Goal: Task Accomplishment & Management: Manage account settings

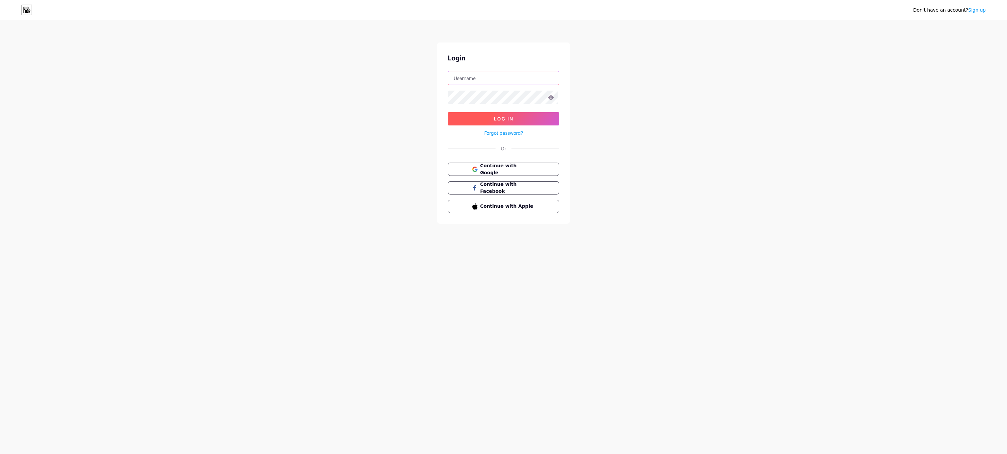
type input "[EMAIL_ADDRESS][DOMAIN_NAME]"
click at [499, 120] on span "Log In" at bounding box center [504, 119] width 20 height 6
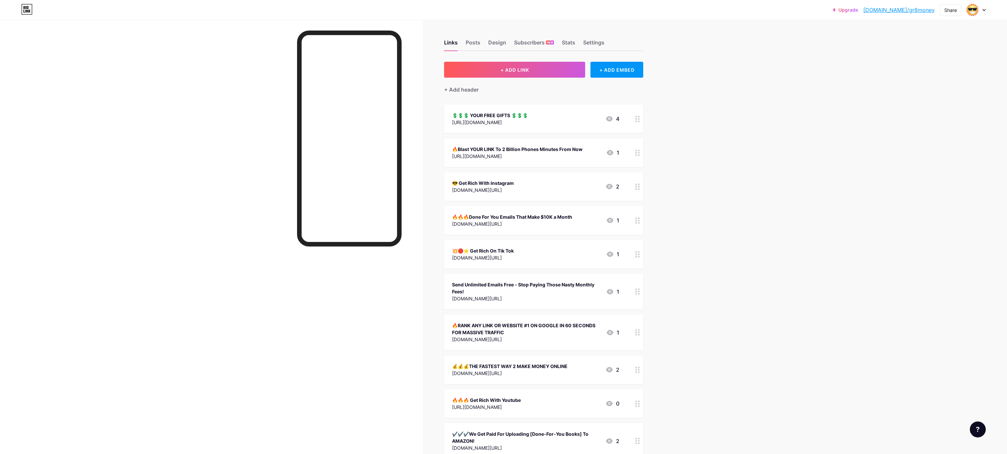
click at [488, 180] on div "😎 Get Rich With Instagram" at bounding box center [483, 183] width 62 height 7
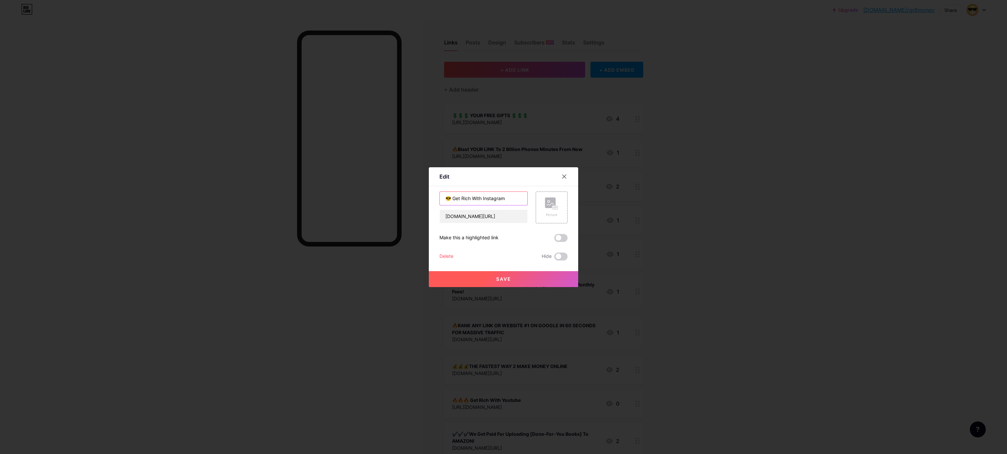
click at [465, 171] on div "Edit Content YouTube Play YouTube video without leaving your page. ADD Vimeo Pl…" at bounding box center [503, 227] width 149 height 120
paste input "Guaranteed Daily Income - Risk Free - $250 If You Fail"
type input "😎 Guaranteed Daily Income - Risk Free - $250 If You Fail"
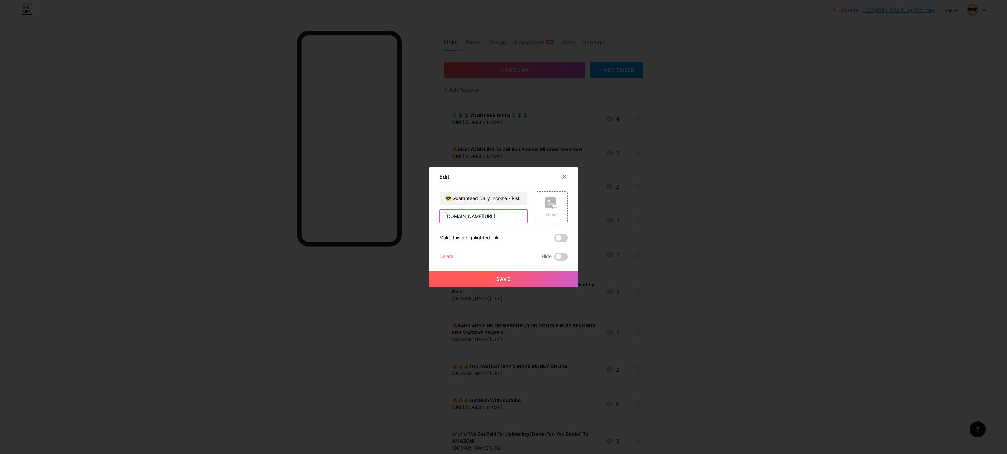
click at [479, 216] on input "[DOMAIN_NAME][URL]" at bounding box center [484, 216] width 88 height 13
type input "t"
paste input "[URL][DOMAIN_NAME]"
type input "[URL][DOMAIN_NAME]"
click at [502, 278] on span "Save" at bounding box center [503, 279] width 15 height 6
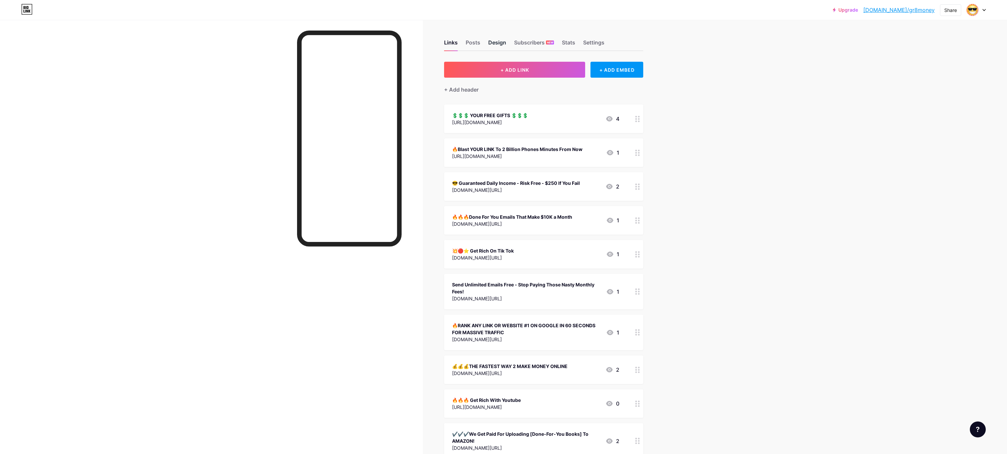
click at [497, 42] on div "Design" at bounding box center [497, 45] width 18 height 12
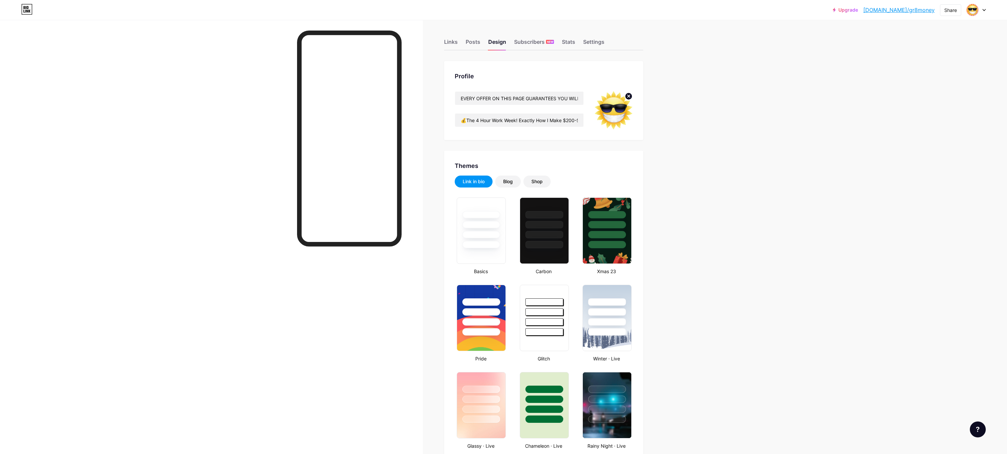
scroll to position [101, 0]
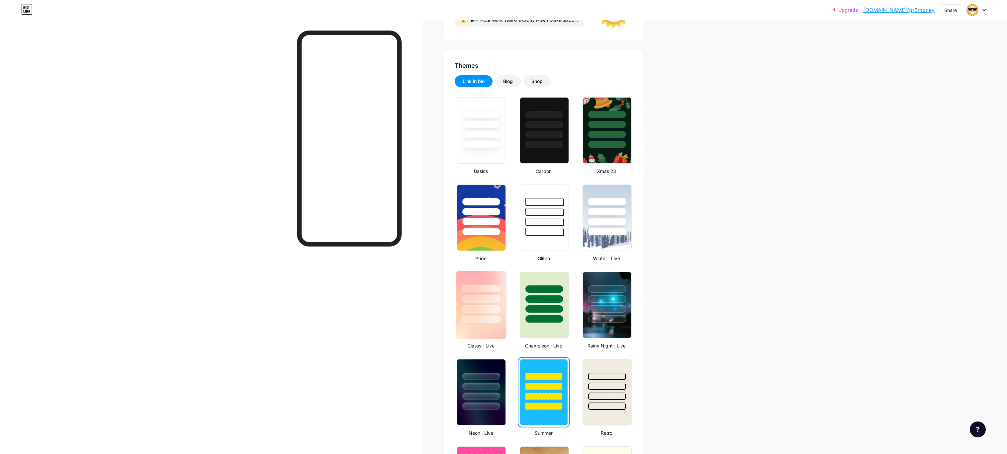
click at [483, 303] on div at bounding box center [481, 297] width 50 height 52
click at [477, 305] on div at bounding box center [480, 297] width 47 height 50
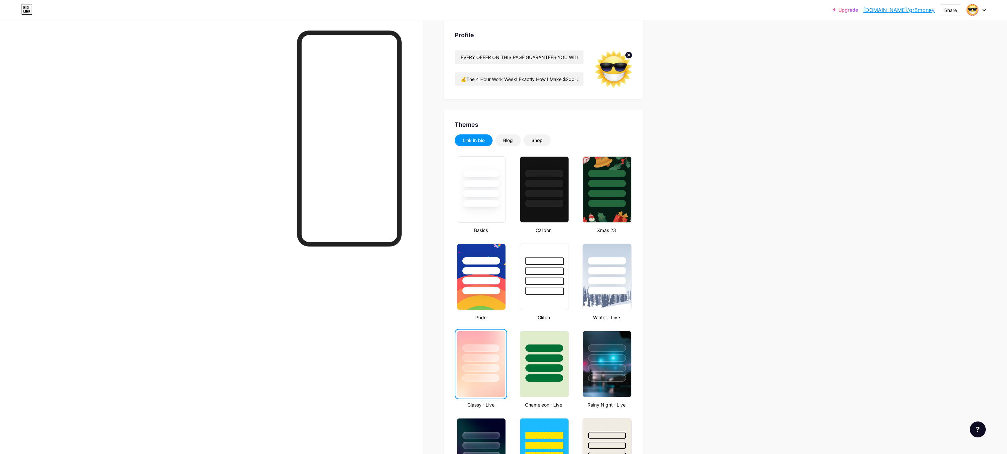
scroll to position [38, 0]
